Goal: Find specific page/section: Find specific page/section

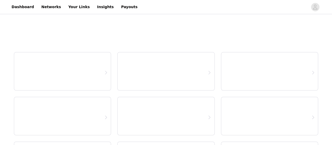
select select "12"
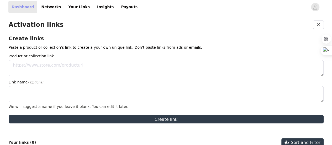
drag, startPoint x: 0, startPoint y: 0, endPoint x: 19, endPoint y: 7, distance: 19.9
click at [19, 7] on link "Dashboard" at bounding box center [22, 7] width 29 height 12
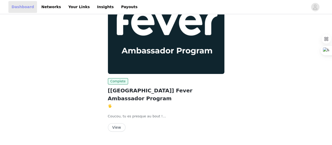
scroll to position [40, 0]
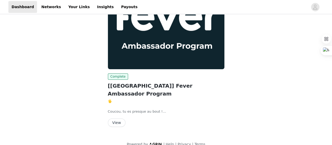
click at [121, 118] on button "View" at bounding box center [117, 122] width 18 height 8
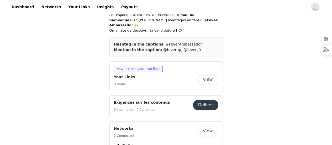
scroll to position [269, 0]
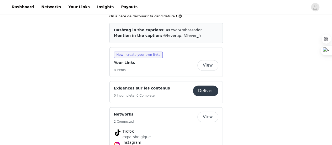
click at [203, 60] on button "View" at bounding box center [208, 65] width 21 height 11
select select "12"
